Goal: Transaction & Acquisition: Obtain resource

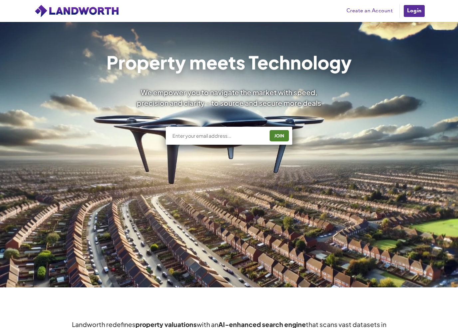
scroll to position [78, 0]
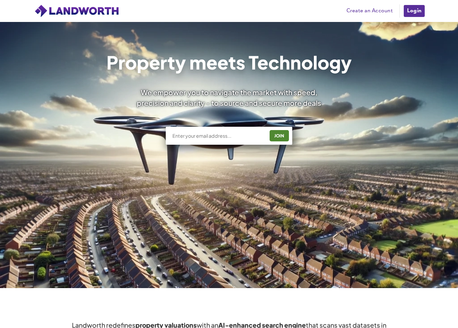
click at [379, 10] on link "Create an Account" at bounding box center [369, 11] width 53 height 10
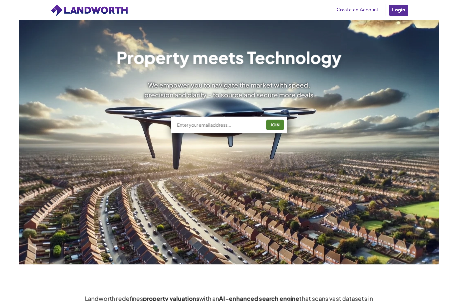
scroll to position [106, 0]
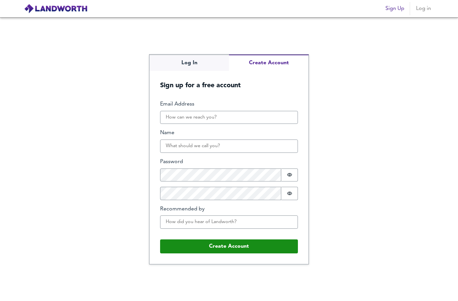
click at [278, 63] on button "Create Account" at bounding box center [269, 63] width 80 height 16
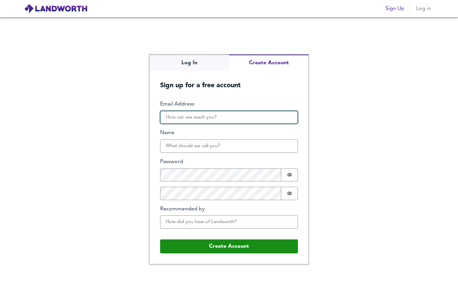
click at [271, 115] on input "Email Address" at bounding box center [229, 117] width 138 height 13
type input "[EMAIL_ADDRESS][DOMAIN_NAME]"
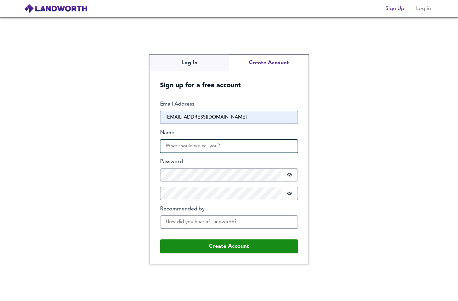
click at [276, 143] on input "Name" at bounding box center [229, 146] width 138 height 13
type input "[PERSON_NAME]"
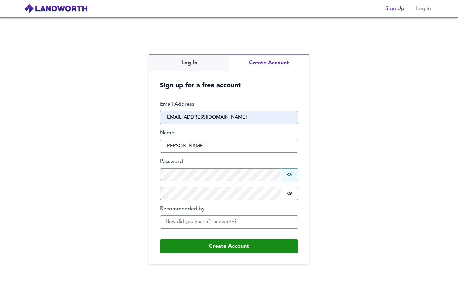
click at [288, 170] on button "Password is hidden" at bounding box center [289, 174] width 17 height 13
click at [290, 195] on icon "Show password" at bounding box center [289, 193] width 5 height 5
click at [294, 173] on button "Password is shown" at bounding box center [289, 174] width 17 height 13
click at [289, 196] on span "Show password" at bounding box center [289, 193] width 5 height 5
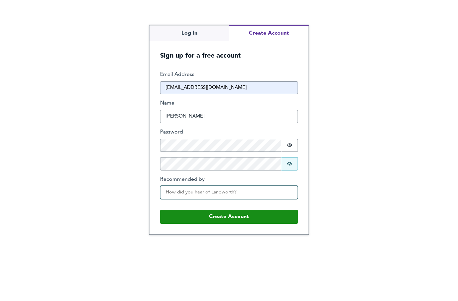
click at [280, 215] on input "Recommended by" at bounding box center [229, 221] width 138 height 13
type input "A"
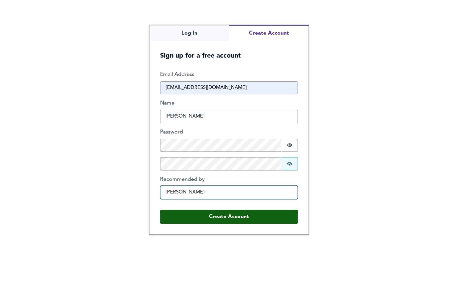
type input "[PERSON_NAME]"
click at [165, 239] on button "Create Account" at bounding box center [229, 246] width 138 height 14
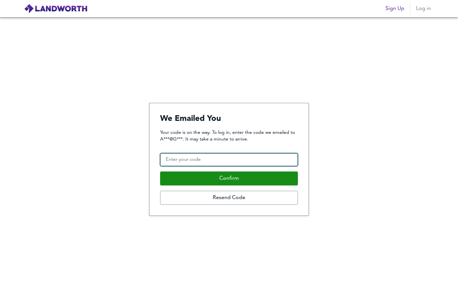
click at [168, 153] on input "Confirmation Code" at bounding box center [229, 159] width 138 height 13
type input "629371"
click at [229, 178] on button "Confirm" at bounding box center [229, 178] width 138 height 14
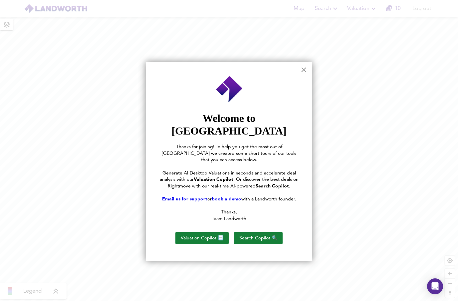
click at [304, 74] on button "×" at bounding box center [304, 69] width 6 height 11
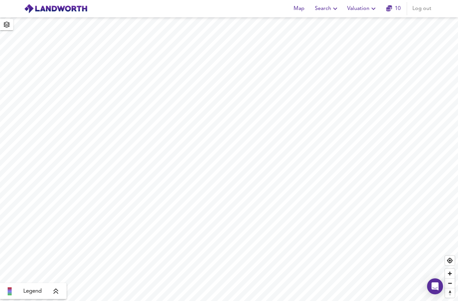
click at [368, 11] on span "Valuation" at bounding box center [362, 8] width 30 height 9
click at [389, 28] on li "New Valuation Report" at bounding box center [363, 24] width 80 height 12
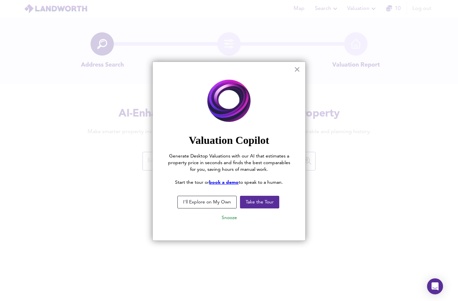
click at [217, 200] on button "I'll Explore on My Own" at bounding box center [206, 202] width 59 height 13
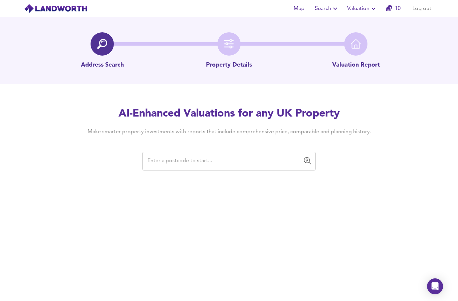
click at [279, 161] on input "text" at bounding box center [223, 161] width 157 height 13
click at [218, 162] on input "text" at bounding box center [223, 161] width 157 height 13
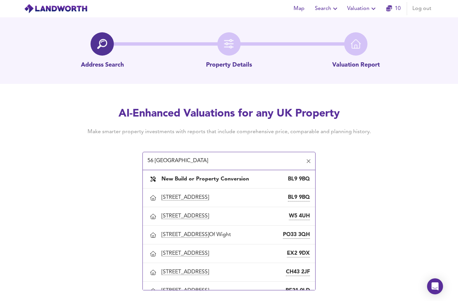
click at [281, 201] on div "56 Wellington Road, Bury BL9 9BQ" at bounding box center [235, 198] width 148 height 8
type input "56 Wellington Road, Bury"
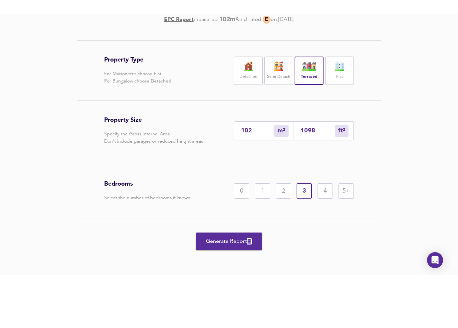
scroll to position [53, 0]
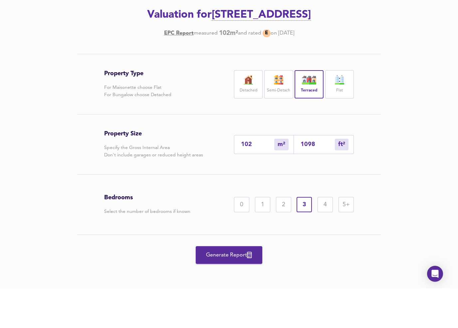
click at [280, 237] on div "2" at bounding box center [283, 244] width 15 height 15
click at [262, 181] on input "102" at bounding box center [257, 184] width 33 height 7
type input "10"
type input "108"
type input "1"
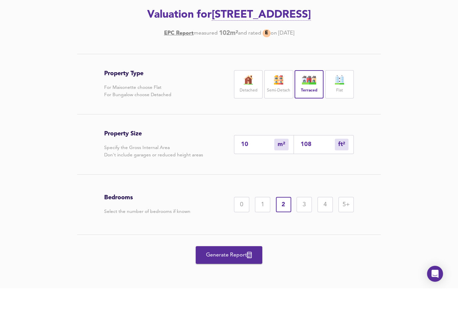
type input "11"
type input "5"
type input "54"
type input "52"
type input "560"
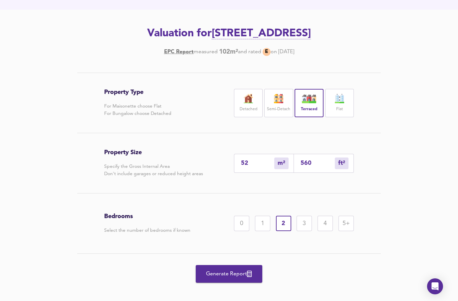
scroll to position [74, 0]
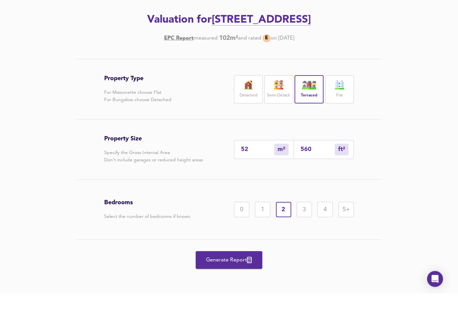
type input "52"
click at [250, 292] on icon "button" at bounding box center [249, 295] width 5 height 6
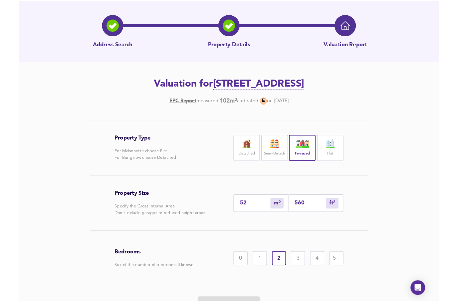
scroll to position [0, 0]
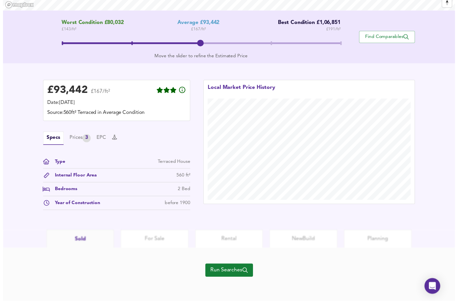
scroll to position [131, 0]
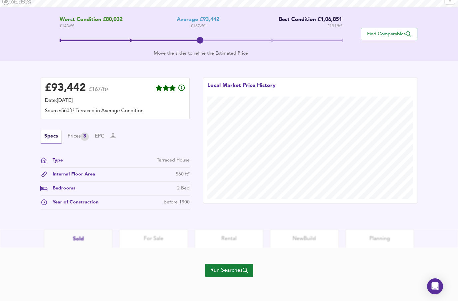
click at [243, 269] on span "Run Searches" at bounding box center [229, 270] width 38 height 9
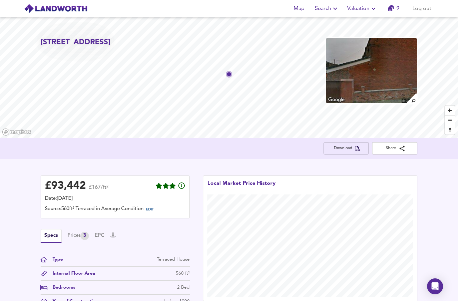
click at [354, 152] on button "Download" at bounding box center [346, 148] width 45 height 12
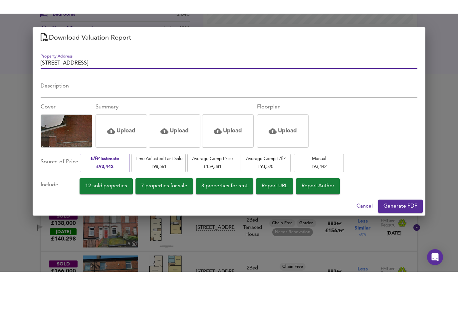
scroll to position [244, 0]
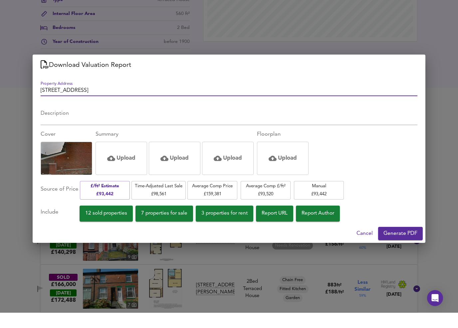
click at [365, 242] on button "Cancel" at bounding box center [365, 248] width 22 height 13
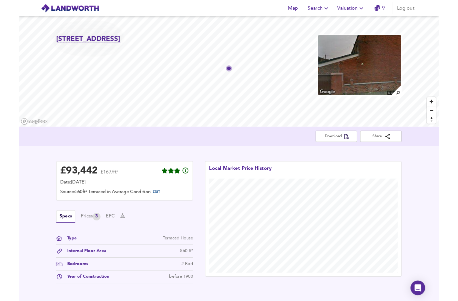
scroll to position [27, 0]
